Goal: Obtain resource: Obtain resource

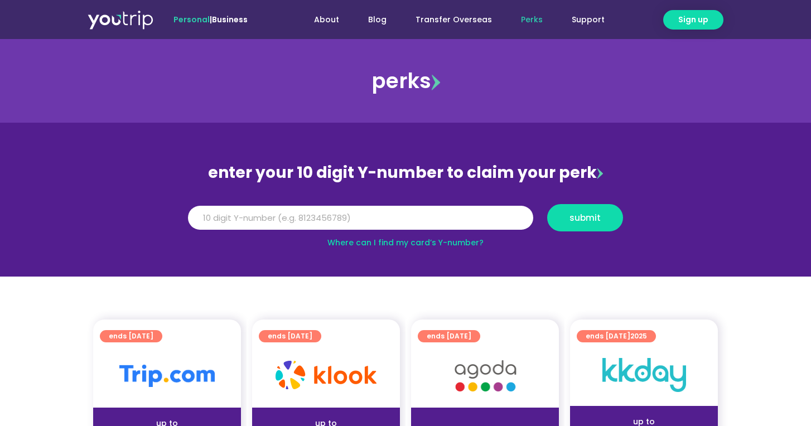
click at [248, 229] on input "Y Number" at bounding box center [360, 218] width 345 height 25
click at [268, 216] on input "8173262688" at bounding box center [360, 218] width 345 height 25
type input "8173262688"
click at [586, 222] on span "submit" at bounding box center [585, 218] width 31 height 8
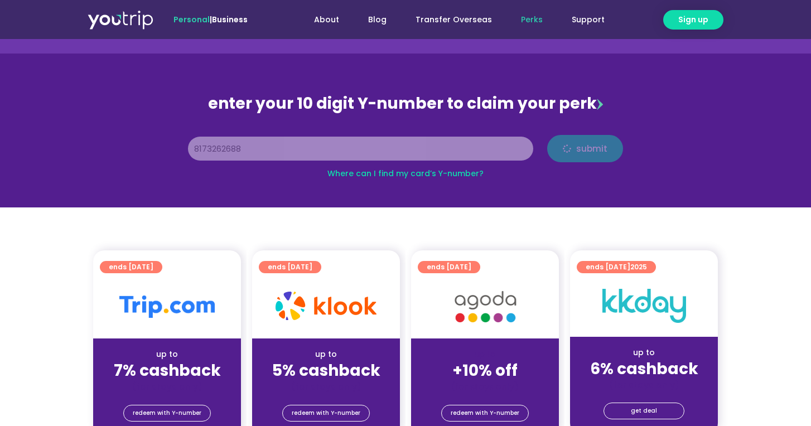
scroll to position [68, 0]
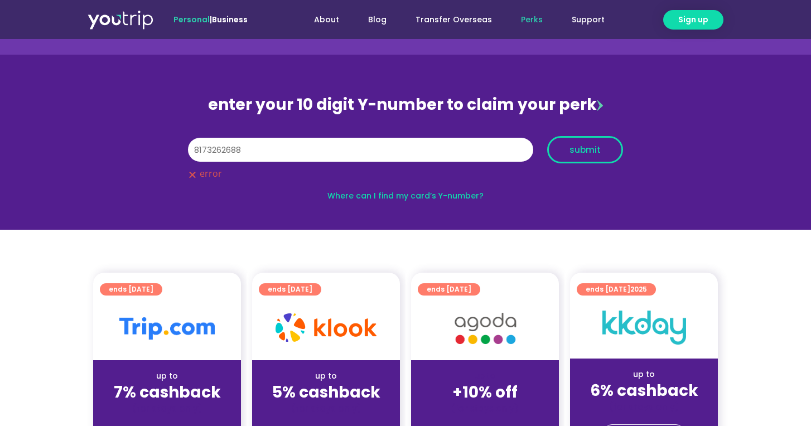
click at [570, 158] on button "submit" at bounding box center [585, 149] width 76 height 27
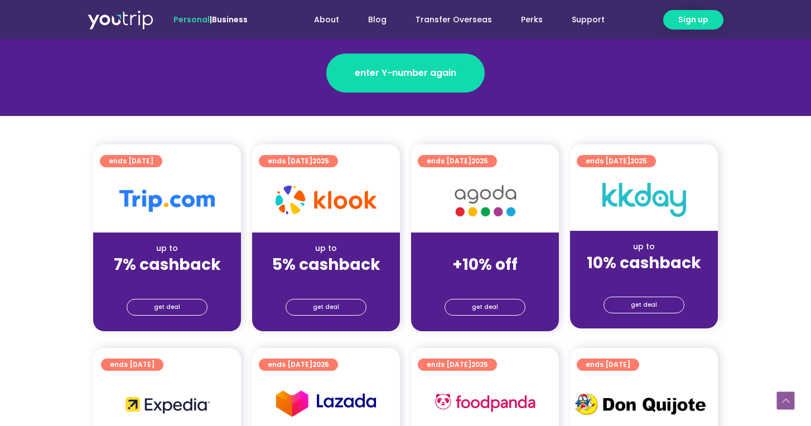
scroll to position [212, 0]
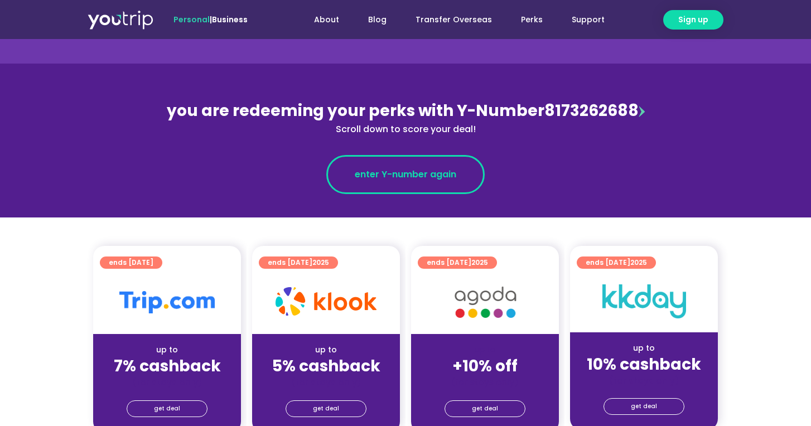
scroll to position [123, 0]
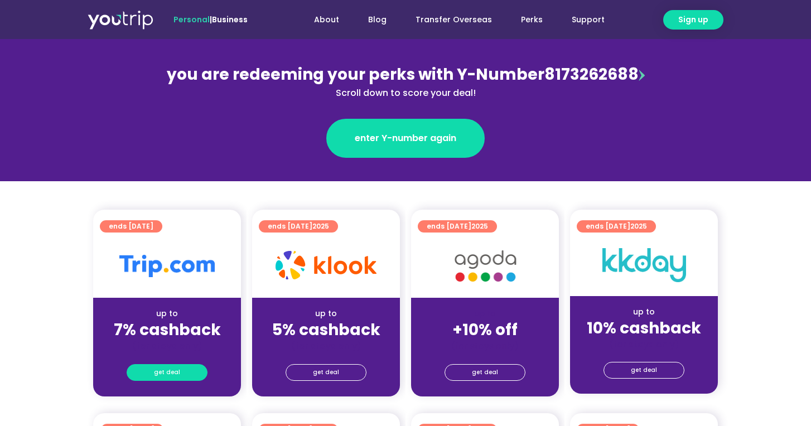
click at [158, 377] on span "get deal" at bounding box center [167, 373] width 26 height 16
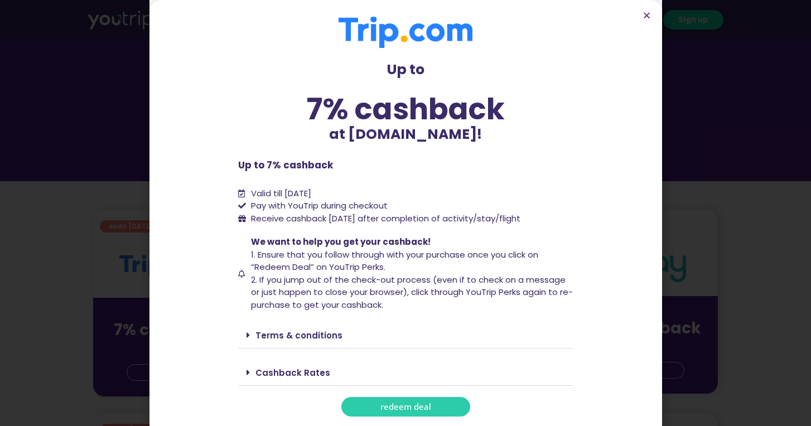
click at [386, 405] on span "redeem deal" at bounding box center [406, 407] width 51 height 8
